Goal: Navigation & Orientation: Understand site structure

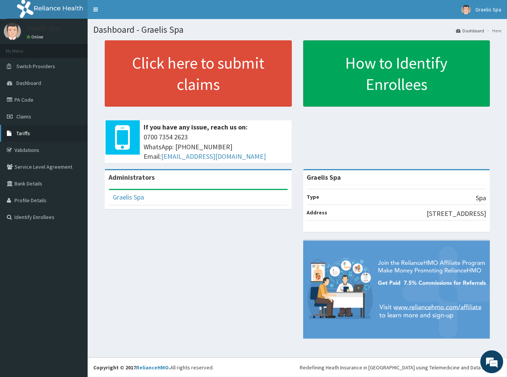
click at [17, 135] on span "Tariffs" at bounding box center [23, 133] width 14 height 7
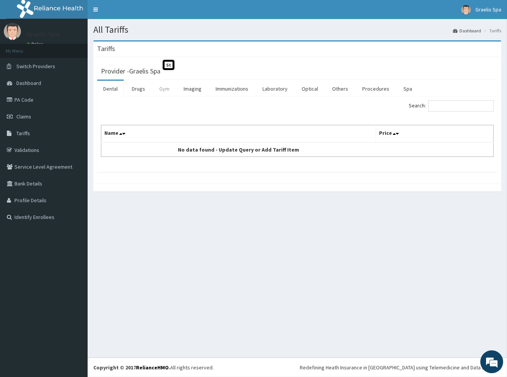
click at [163, 89] on link "Gym" at bounding box center [164, 89] width 22 height 16
click at [406, 89] on link "Spa" at bounding box center [407, 89] width 21 height 16
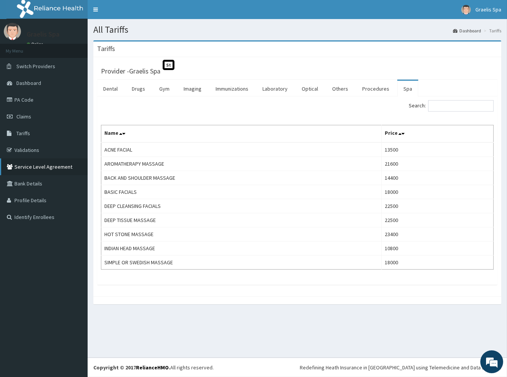
click at [48, 162] on link "Service Level Agreement" at bounding box center [44, 166] width 88 height 17
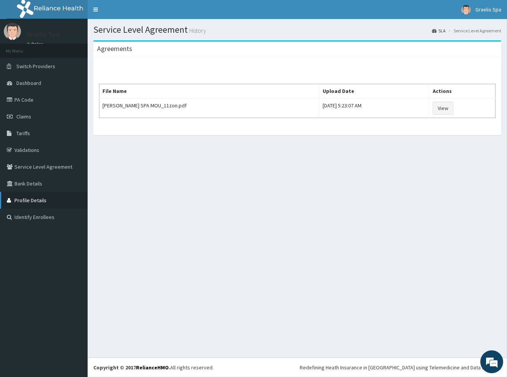
click at [40, 197] on link "Profile Details" at bounding box center [44, 200] width 88 height 17
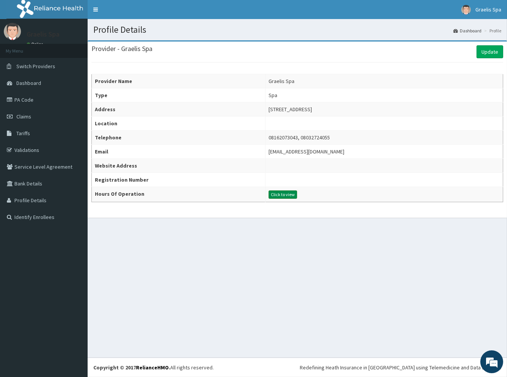
click at [268, 194] on button "Click to view" at bounding box center [282, 194] width 29 height 8
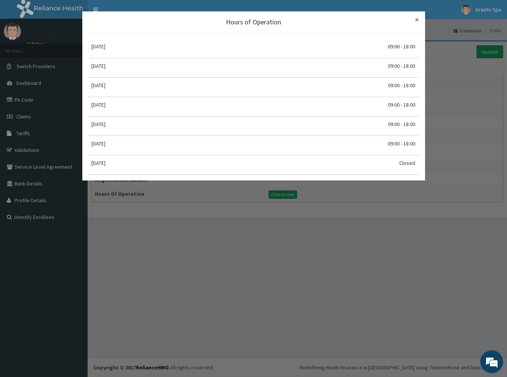
click at [415, 20] on span "×" at bounding box center [417, 19] width 4 height 10
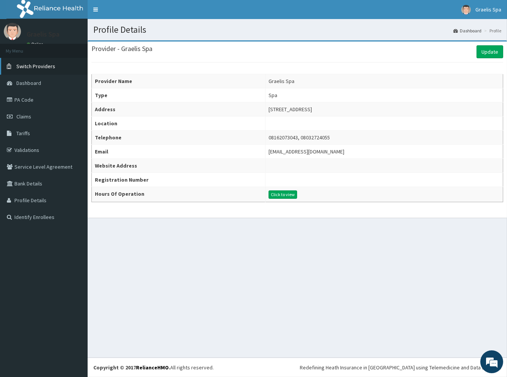
click at [35, 62] on link "Switch Providers" at bounding box center [44, 66] width 88 height 17
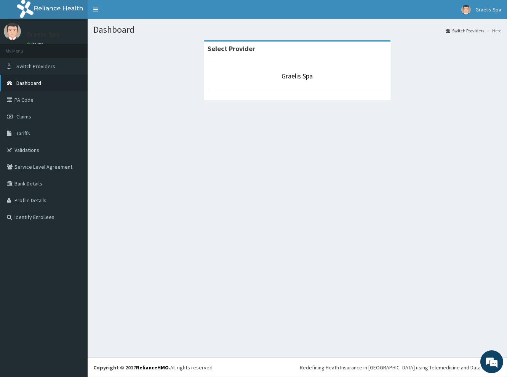
click at [37, 80] on span "Dashboard" at bounding box center [28, 83] width 25 height 7
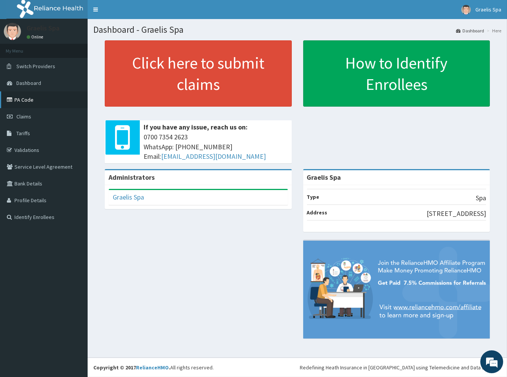
click at [43, 98] on link "PA Code" at bounding box center [44, 99] width 88 height 17
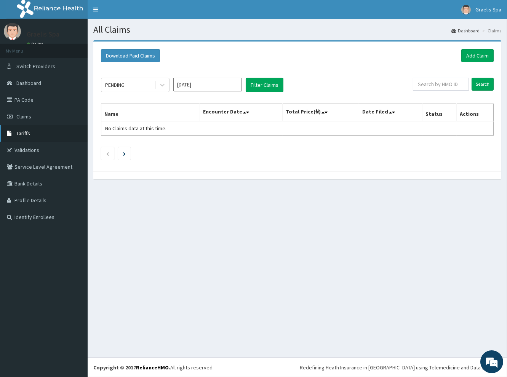
click at [38, 136] on link "Tariffs" at bounding box center [44, 133] width 88 height 17
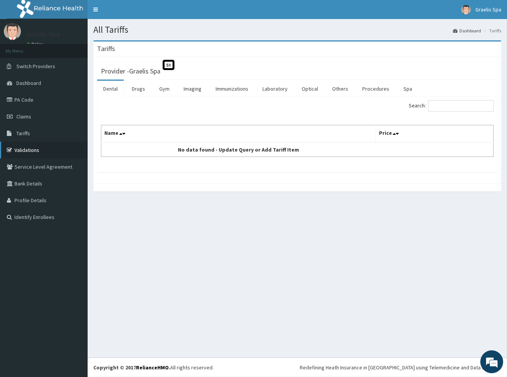
click at [39, 151] on link "Validations" at bounding box center [44, 150] width 88 height 17
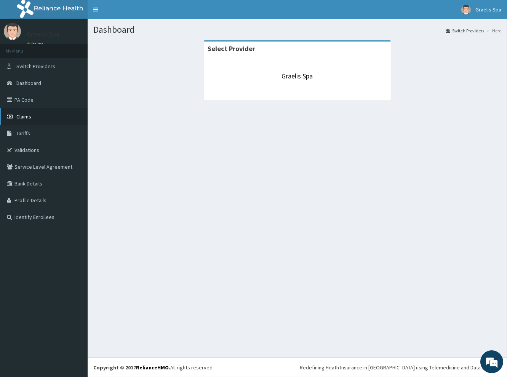
click at [35, 116] on link "Claims" at bounding box center [44, 116] width 88 height 17
